Goal: Task Accomplishment & Management: Manage account settings

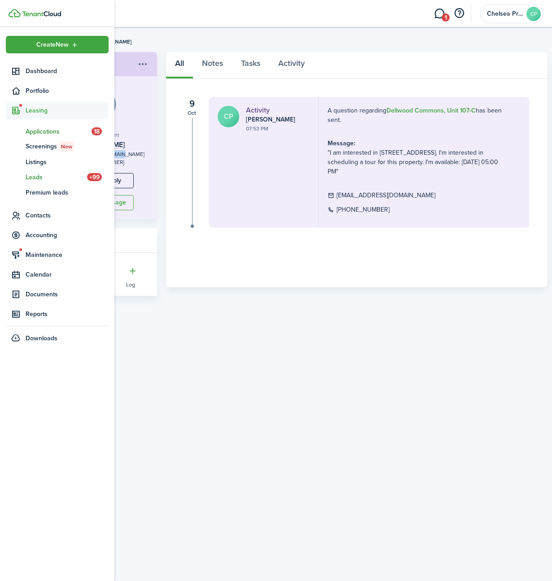
click at [43, 132] on span "Applications" at bounding box center [59, 131] width 66 height 9
click at [41, 234] on span "Accounting" at bounding box center [67, 235] width 83 height 9
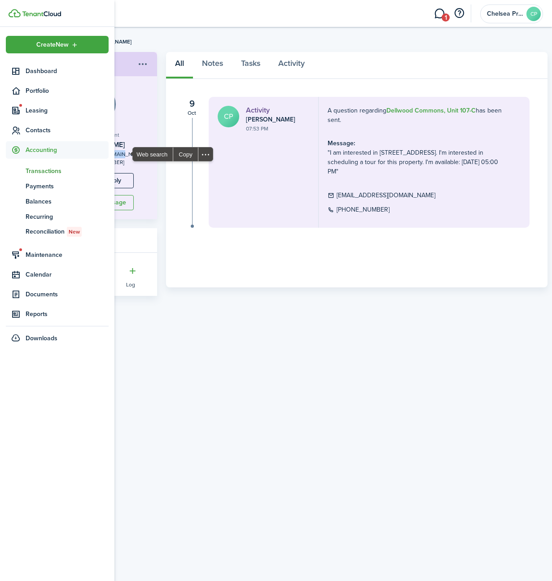
click at [45, 170] on span "Transactions" at bounding box center [67, 170] width 83 height 9
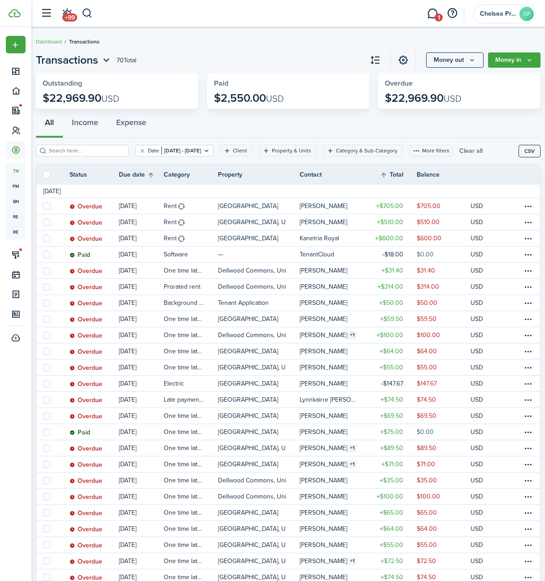
click at [483, 151] on button "Clear all" at bounding box center [470, 151] width 23 height 12
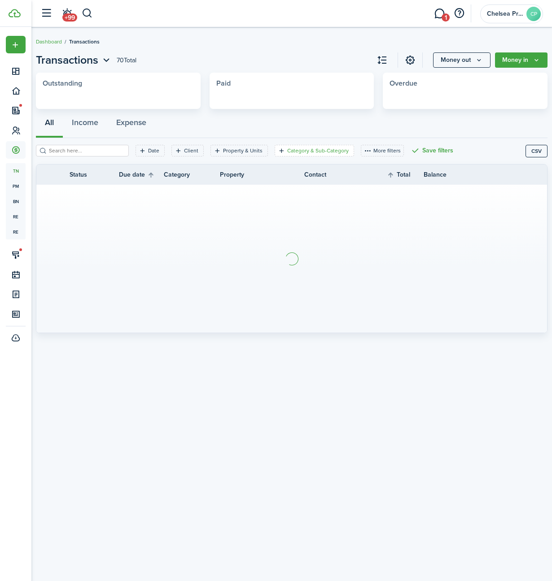
click at [313, 151] on filter-tag-label "Category & Sub-Category" at bounding box center [317, 151] width 61 height 8
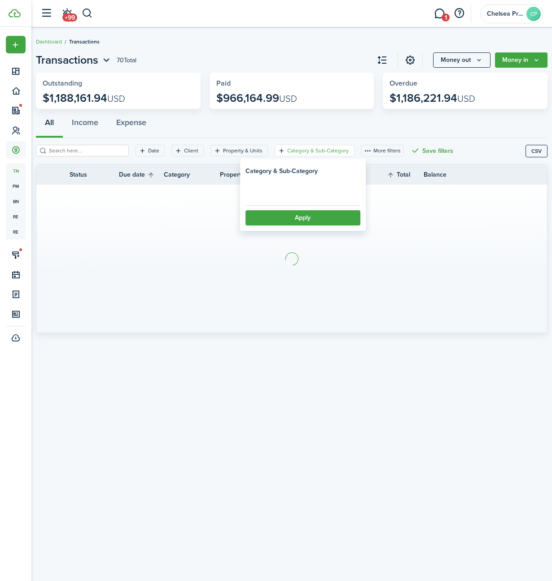
click at [317, 193] on loading-skeleton at bounding box center [302, 190] width 115 height 21
click at [320, 190] on span "Select category" at bounding box center [303, 191] width 114 height 20
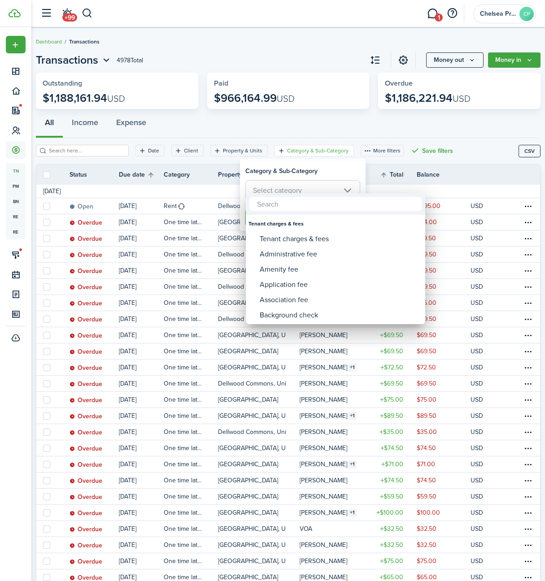
click at [385, 154] on div at bounding box center [272, 290] width 689 height 725
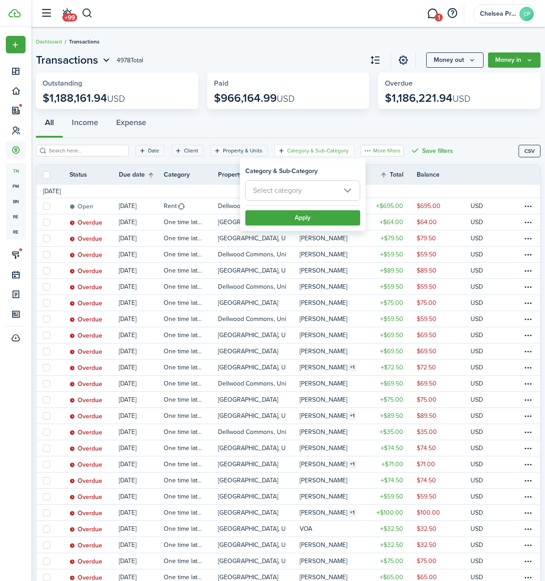
click at [376, 153] on button "More filters" at bounding box center [382, 151] width 43 height 12
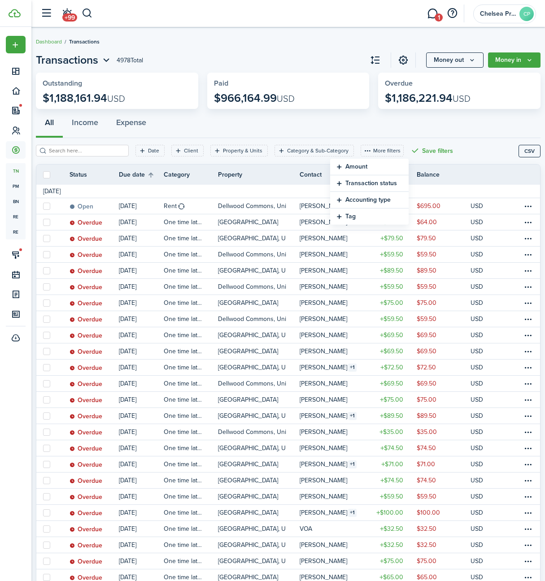
click at [367, 179] on button "Transaction status" at bounding box center [369, 183] width 79 height 17
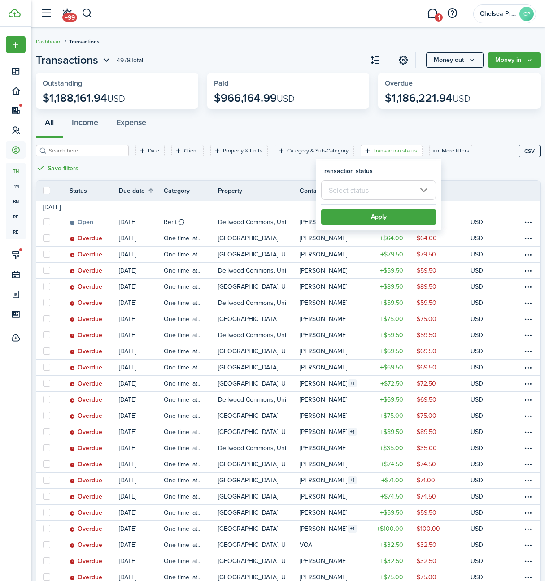
click at [368, 193] on input "text" at bounding box center [378, 190] width 115 height 20
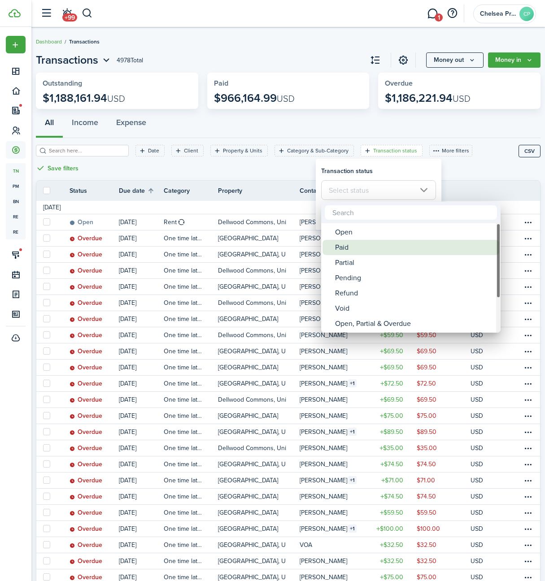
click at [358, 246] on div "Paid" at bounding box center [414, 247] width 159 height 15
type input "Paid"
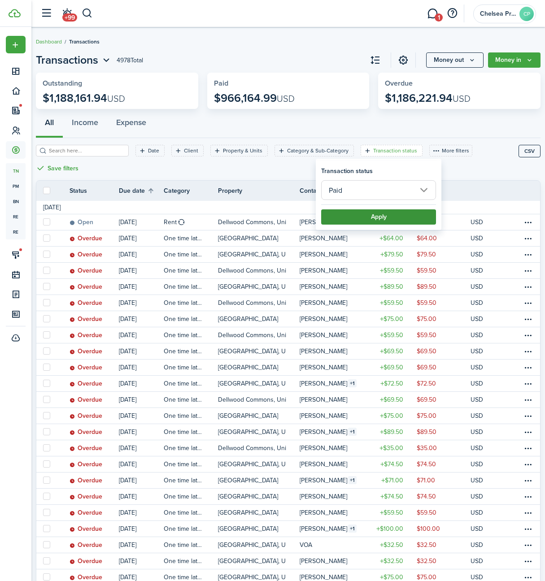
click at [377, 219] on button "Apply" at bounding box center [378, 216] width 115 height 15
